Goal: Transaction & Acquisition: Purchase product/service

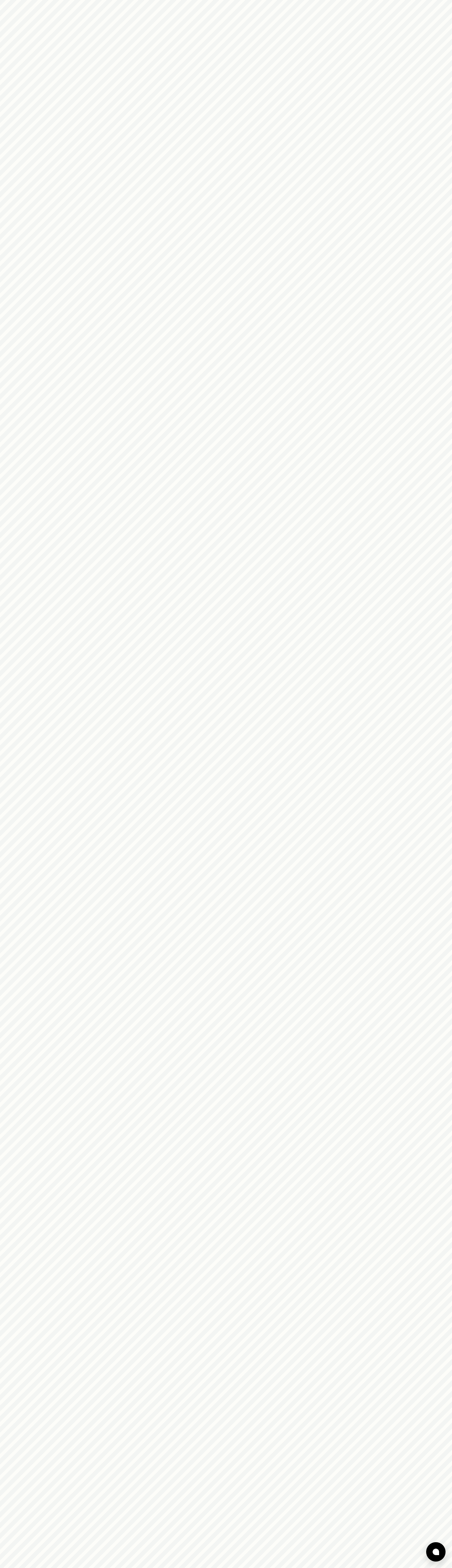
click at [148, 0] on html at bounding box center [226, 0] width 452 height 0
click at [428, 0] on html at bounding box center [226, 0] width 452 height 0
click at [306, 0] on html at bounding box center [226, 0] width 452 height 0
click at [31, 0] on html at bounding box center [226, 0] width 452 height 0
